Goal: Task Accomplishment & Management: Use online tool/utility

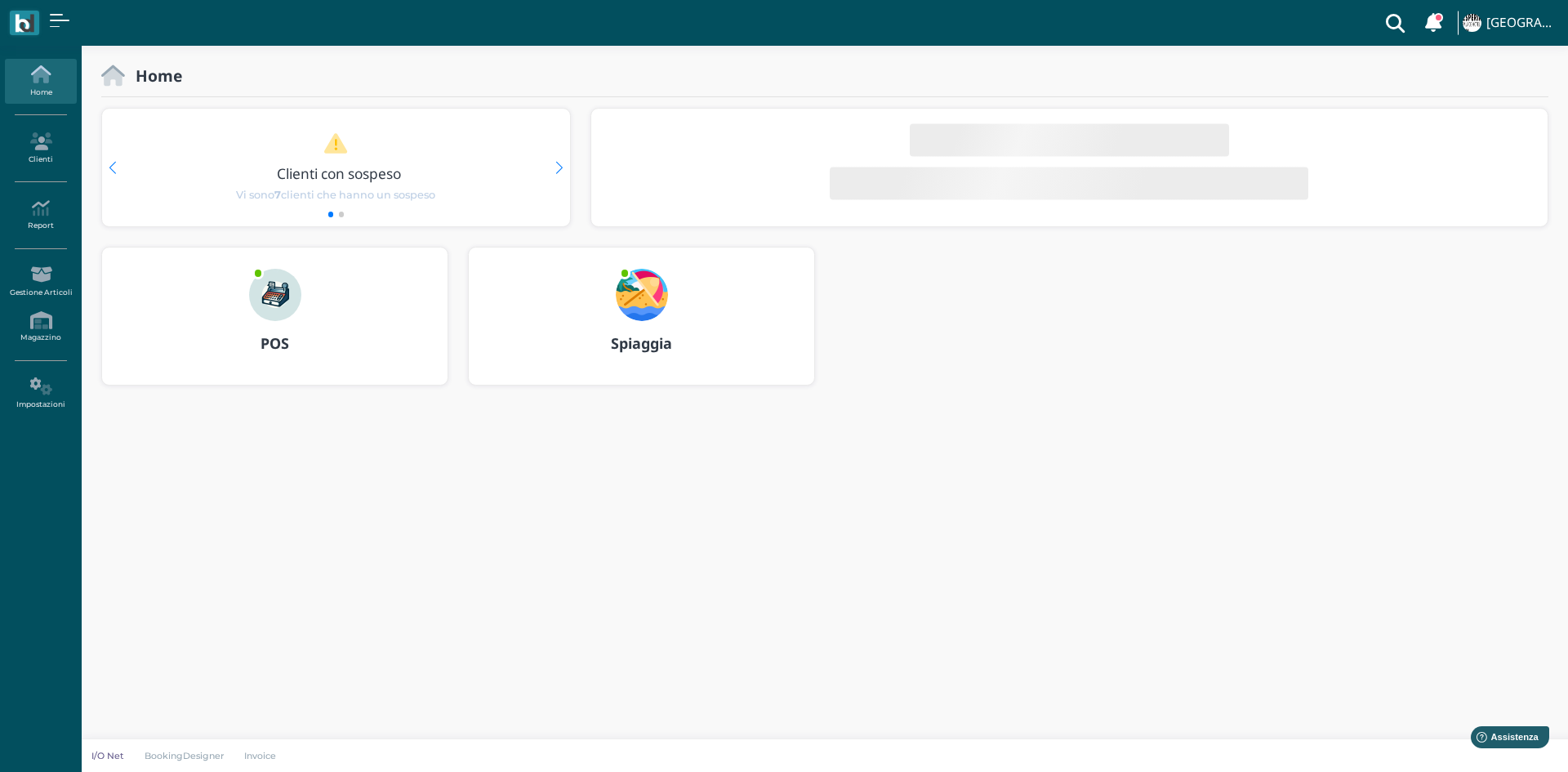
click at [646, 305] on img at bounding box center [642, 294] width 52 height 52
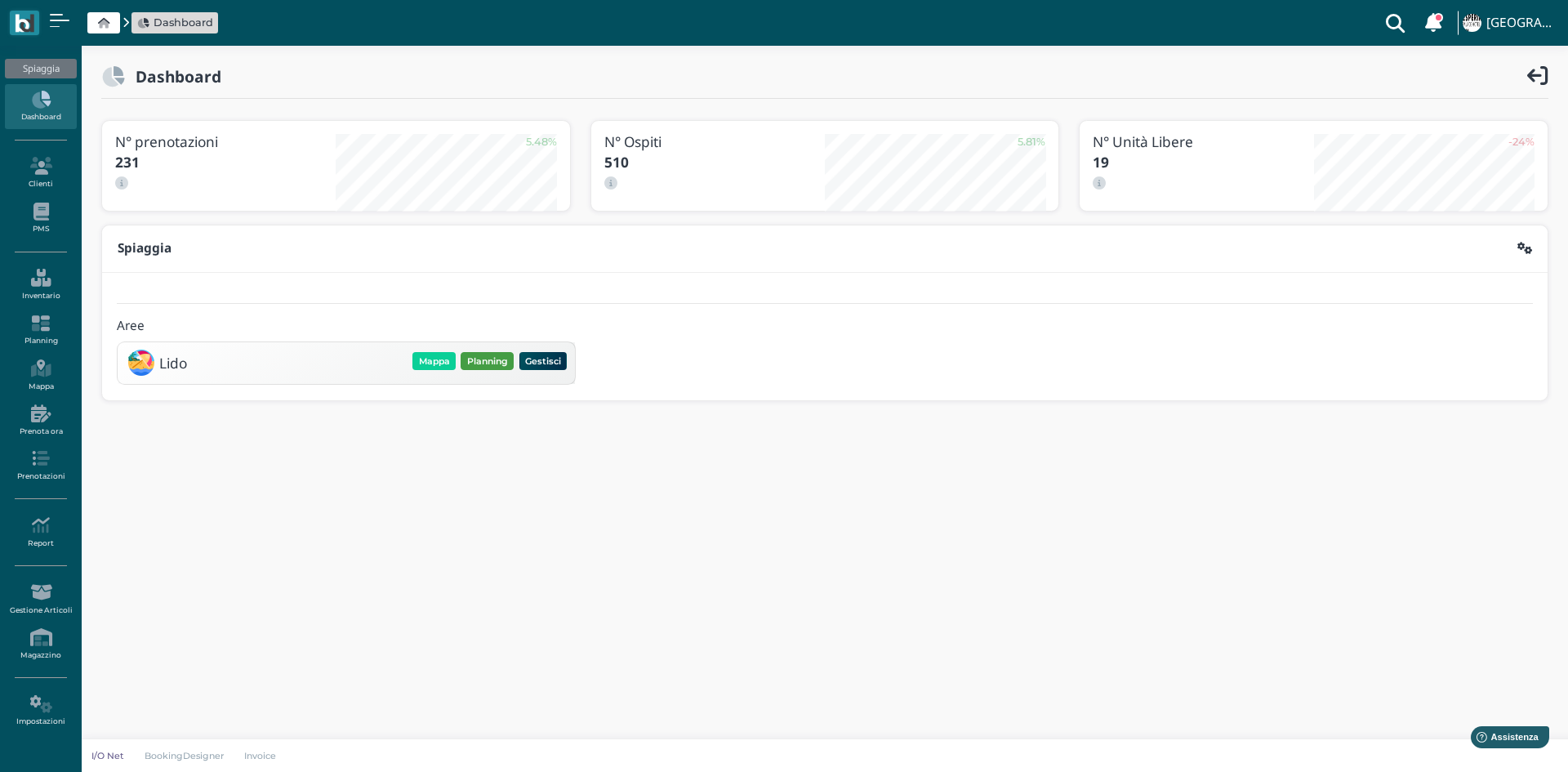
click at [485, 363] on button "Planning" at bounding box center [487, 361] width 53 height 18
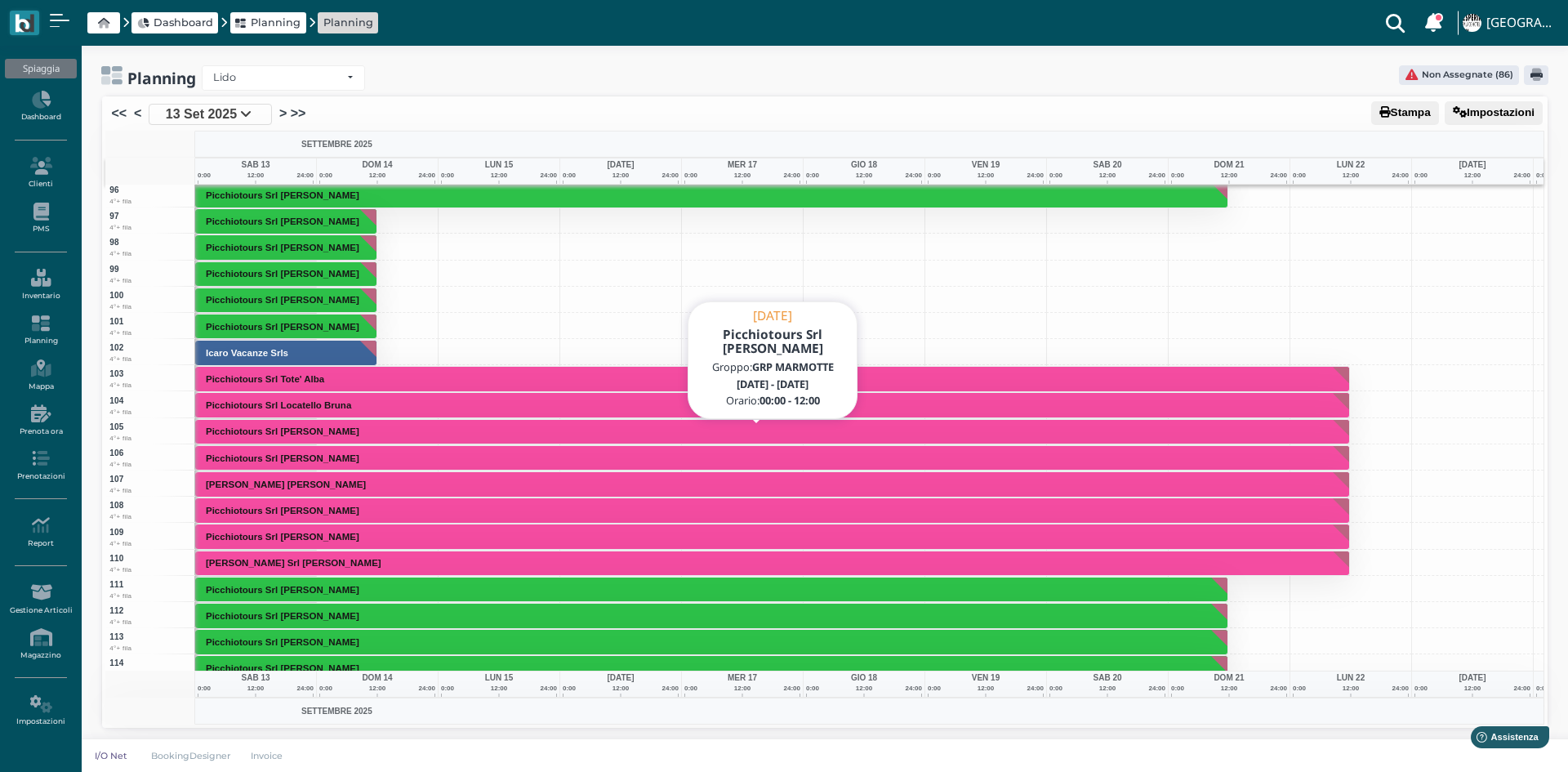
scroll to position [2496, 0]
